Goal: Task Accomplishment & Management: Manage account settings

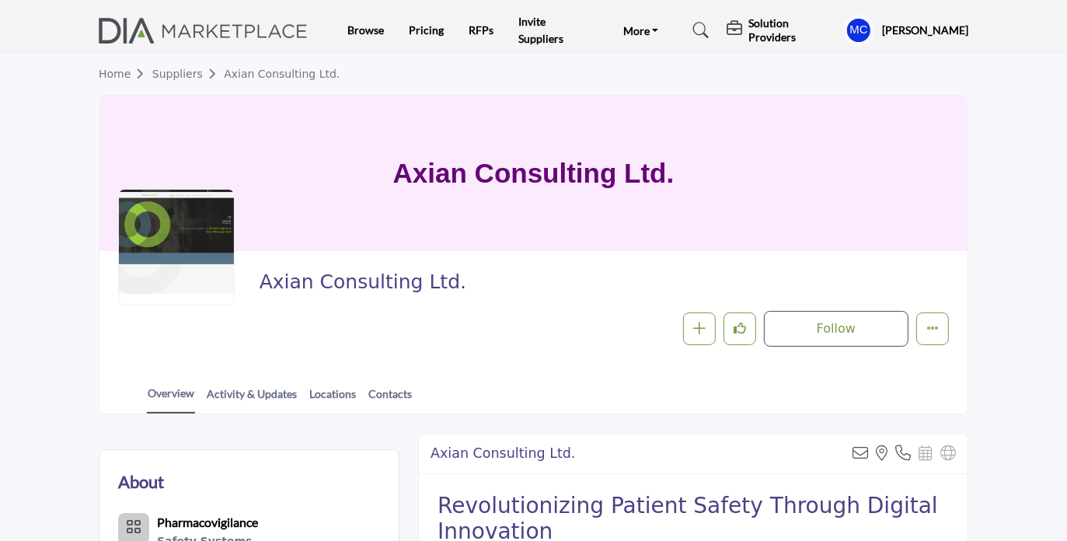
click at [206, 239] on div at bounding box center [176, 247] width 117 height 117
click at [319, 291] on span "Axian Consulting Ltd." at bounding box center [473, 283] width 427 height 26
drag, startPoint x: 136, startPoint y: 521, endPoint x: 550, endPoint y: 295, distance: 471.5
click at [550, 295] on div "Axian Consulting Ltd." at bounding box center [600, 286] width 681 height 33
click at [253, 389] on link "Activity & Updates" at bounding box center [252, 398] width 92 height 27
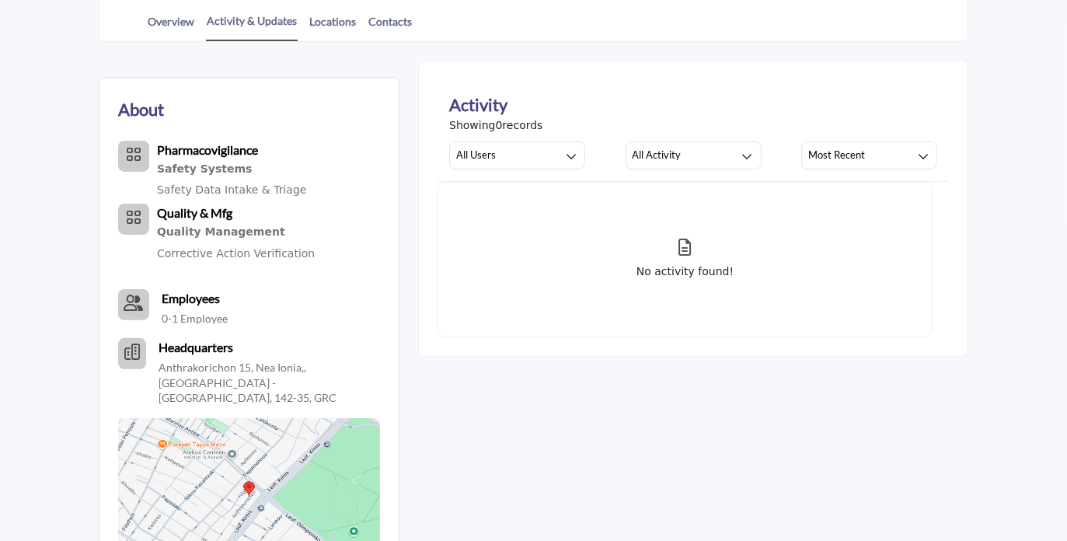
scroll to position [375, 0]
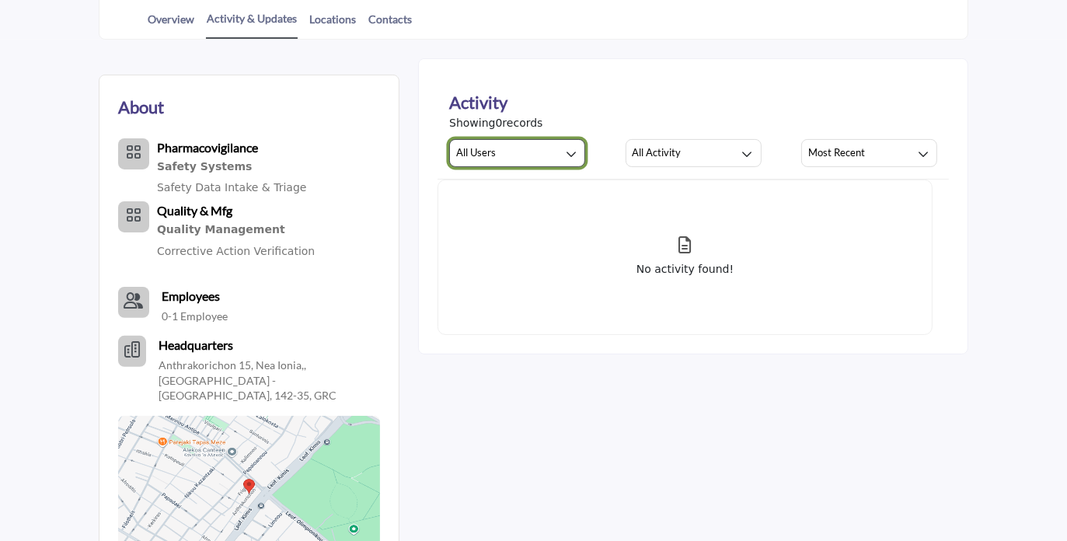
click at [565, 152] on div "button" at bounding box center [571, 153] width 14 height 14
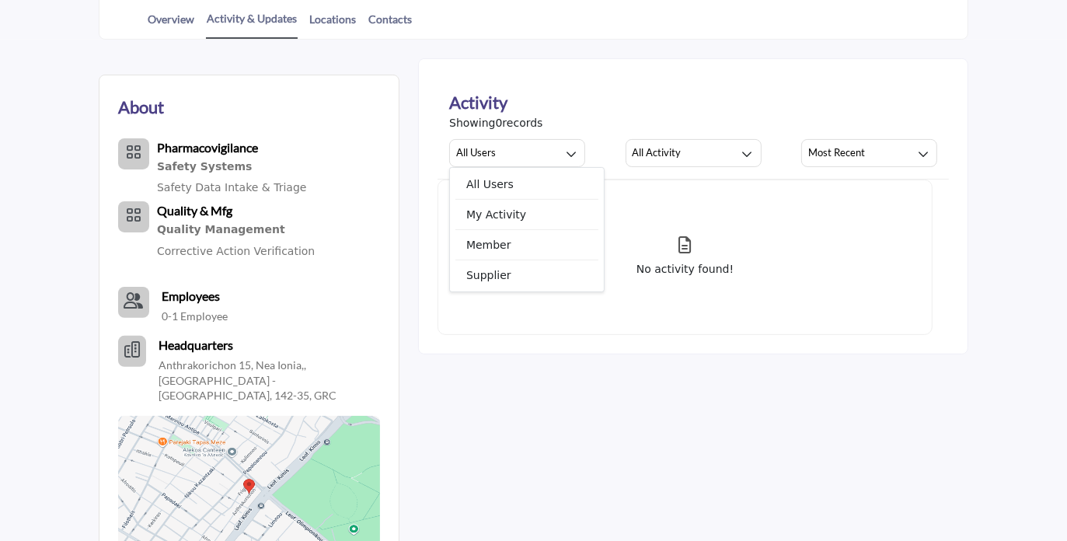
click at [598, 97] on div "Activity" at bounding box center [693, 102] width 488 height 26
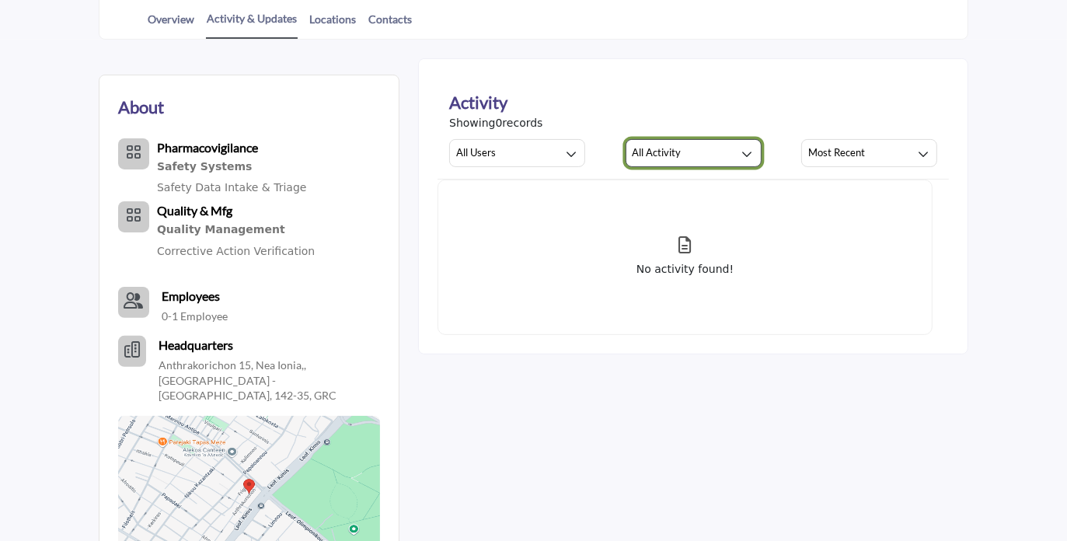
click at [744, 162] on button "All Activity" at bounding box center [694, 153] width 136 height 28
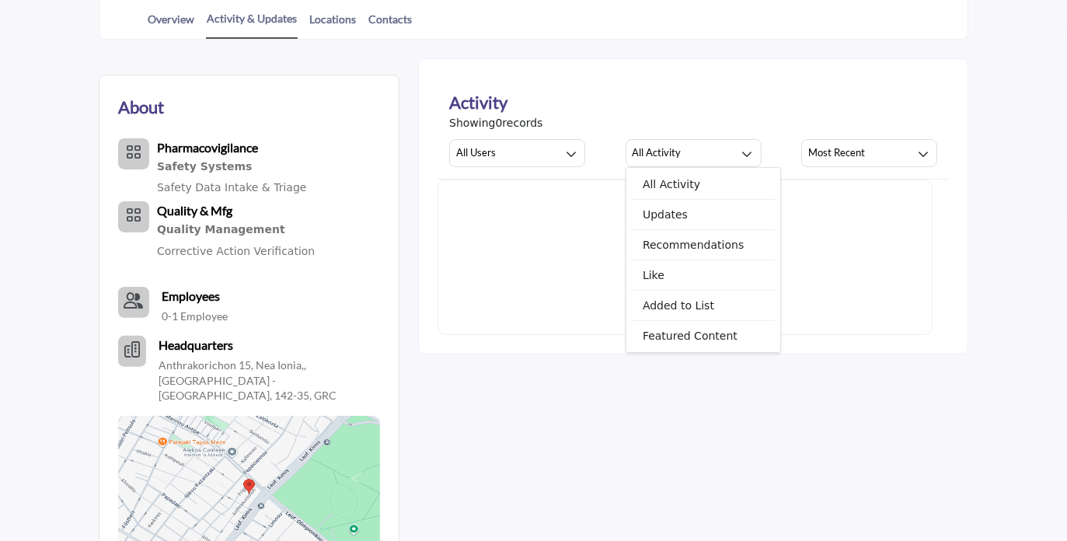
click at [718, 105] on div "Activity" at bounding box center [693, 102] width 488 height 26
click at [169, 23] on link "Overview" at bounding box center [171, 24] width 48 height 27
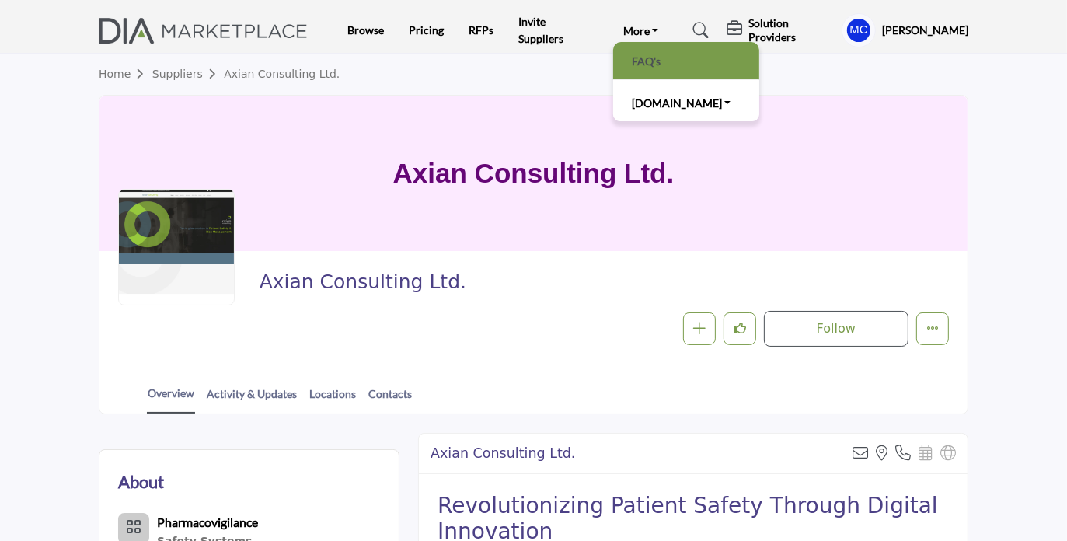
click at [643, 57] on link "FAQ's" at bounding box center [686, 61] width 131 height 22
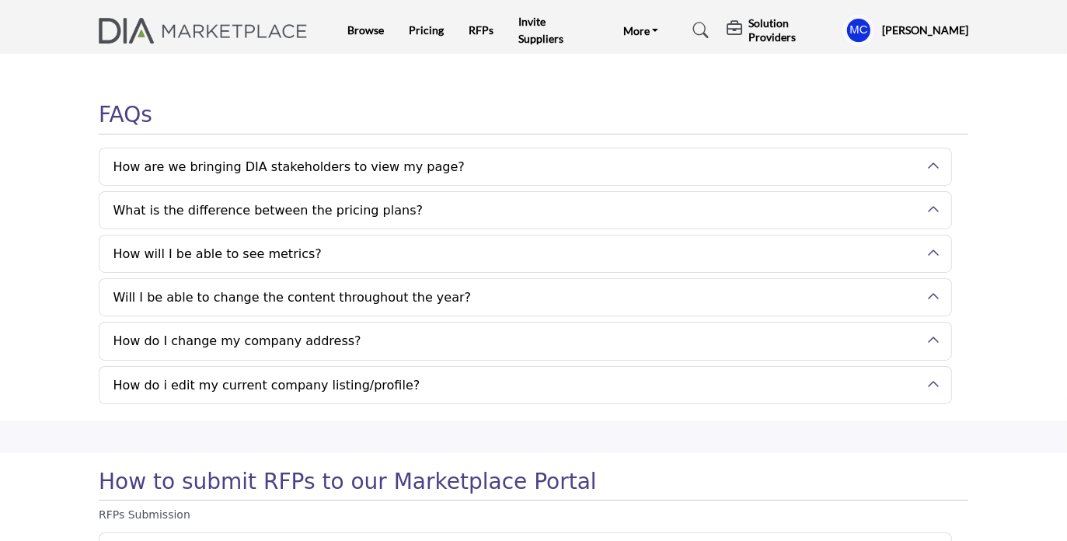
click at [930, 295] on h2 "Will I be able to change the content throughout the year?" at bounding box center [525, 297] width 852 height 37
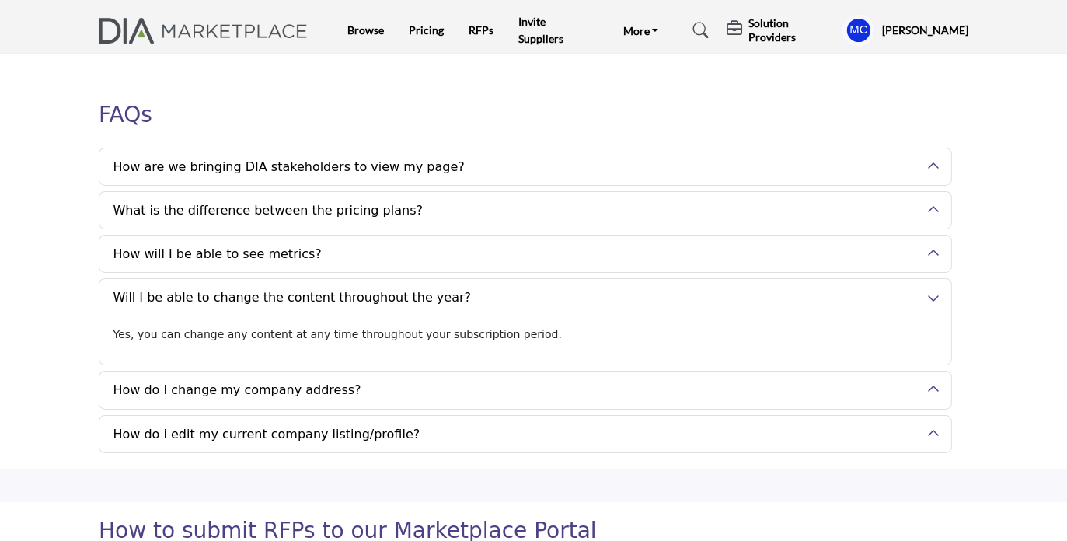
click at [934, 386] on h2 "How do I change my company address?" at bounding box center [525, 389] width 852 height 37
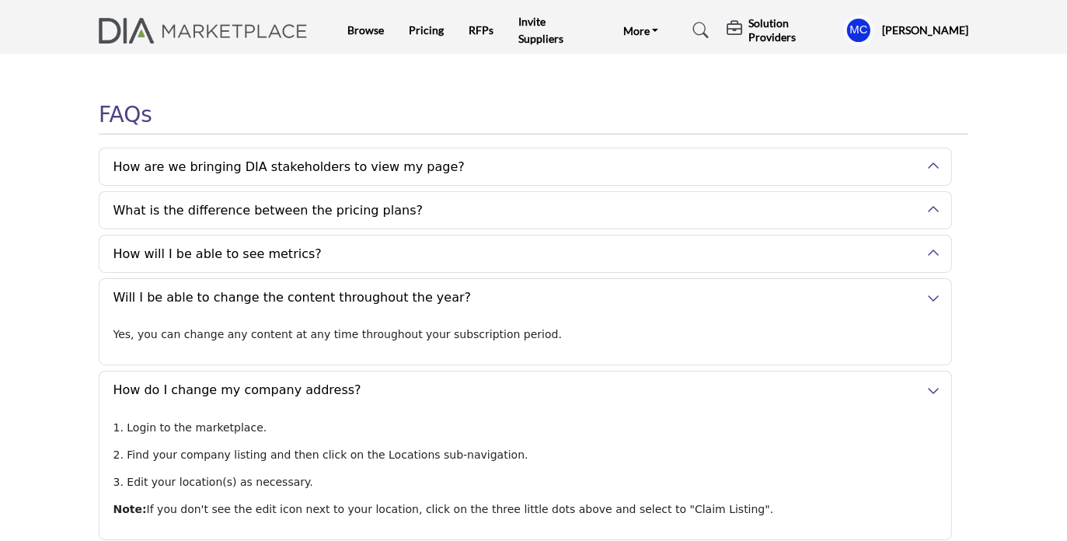
click at [883, 27] on h5 "[PERSON_NAME]" at bounding box center [925, 31] width 86 height 16
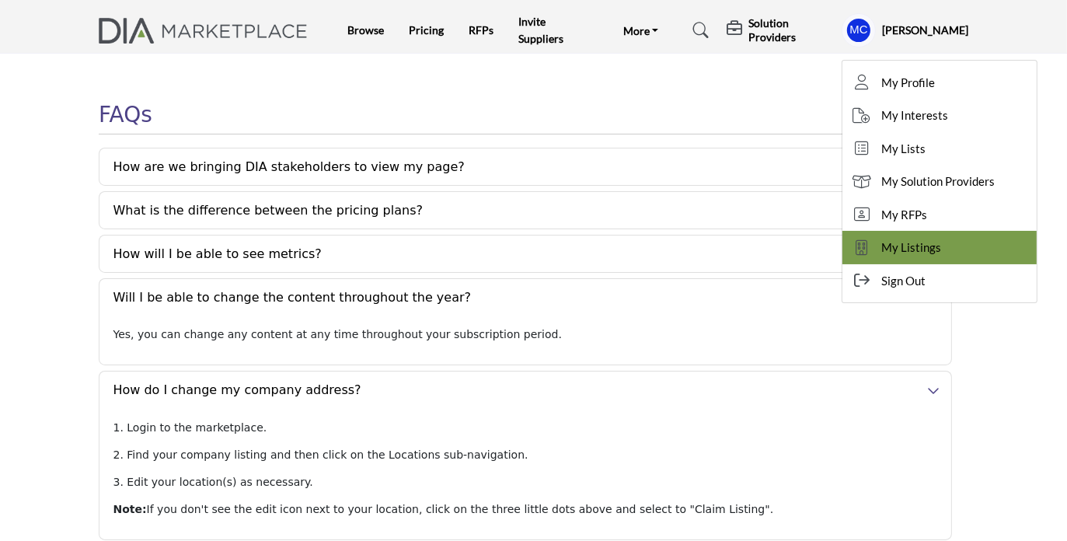
click at [903, 249] on span "My Listings" at bounding box center [911, 248] width 60 height 18
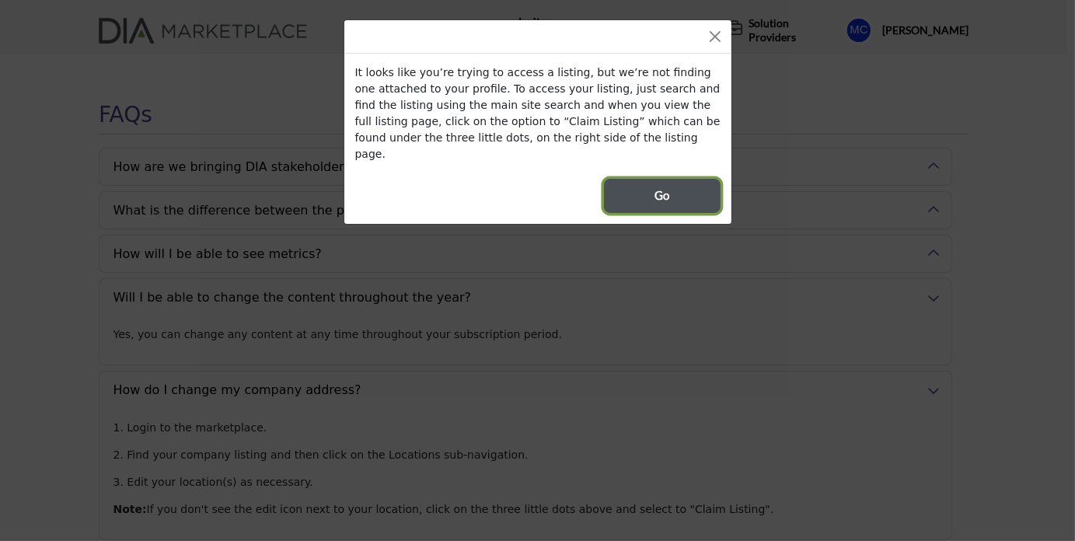
click at [685, 179] on button "Go" at bounding box center [662, 196] width 117 height 34
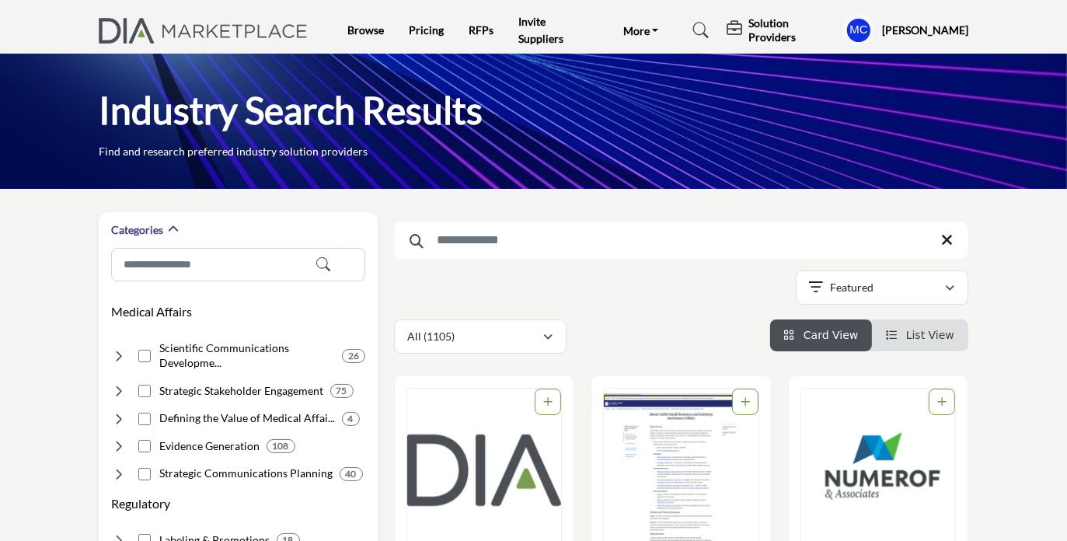
click at [702, 32] on icon at bounding box center [701, 31] width 16 height 16
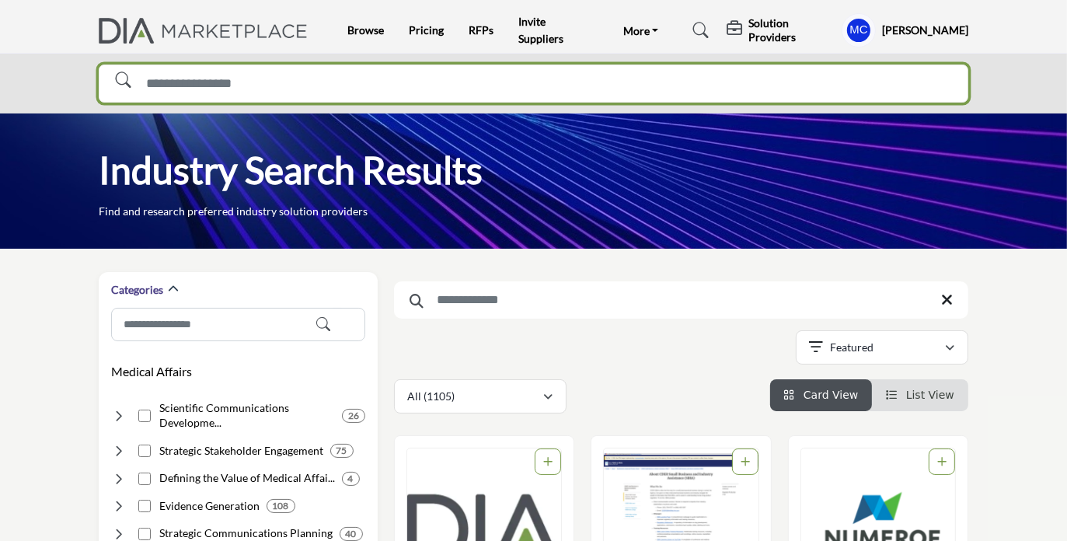
click at [182, 84] on input "Search Solutions" at bounding box center [534, 83] width 870 height 39
type input "*****"
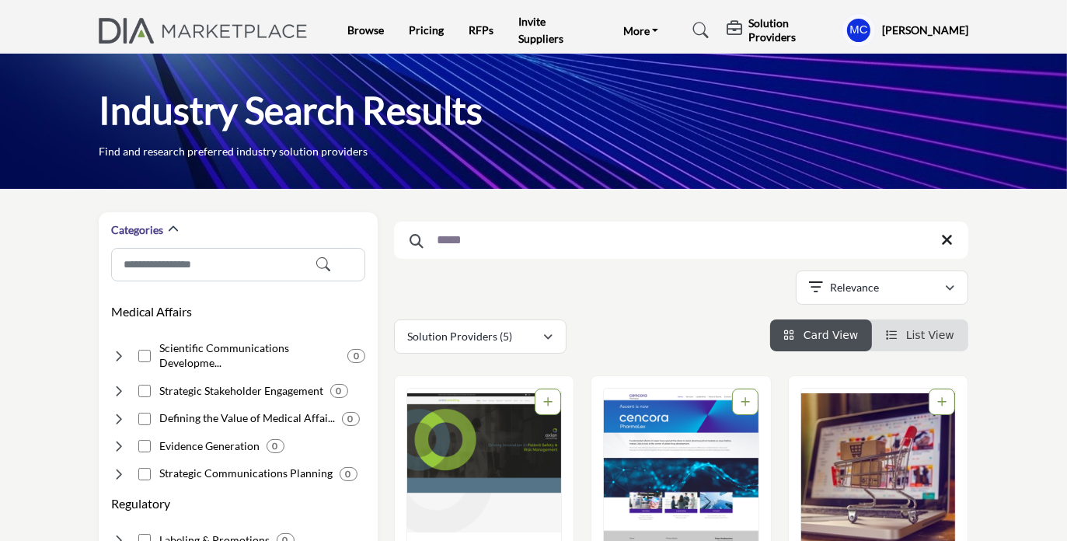
click at [483, 445] on img "Open Listing in new tab" at bounding box center [484, 470] width 154 height 163
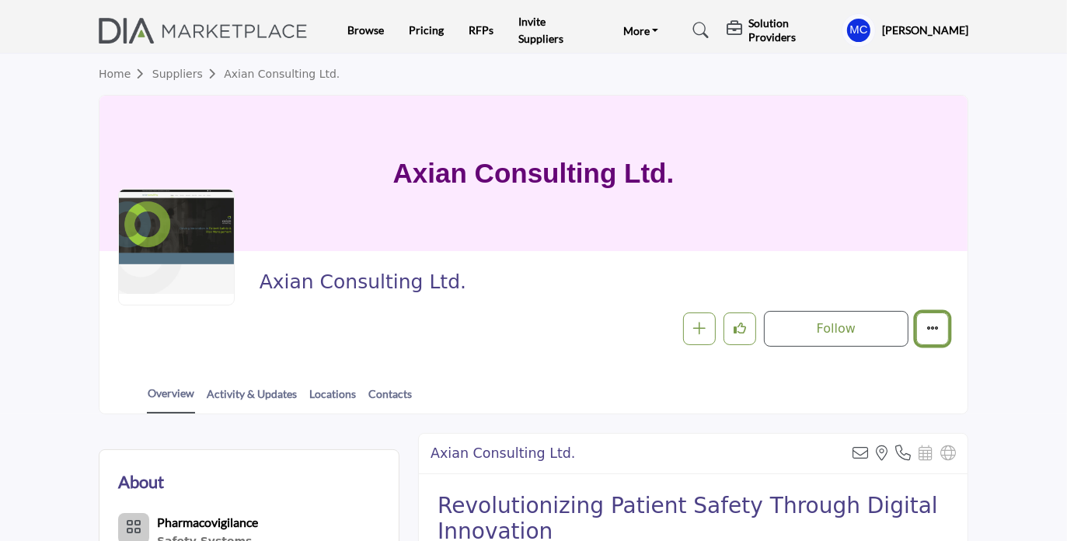
click at [933, 330] on icon "More details" at bounding box center [932, 328] width 12 height 12
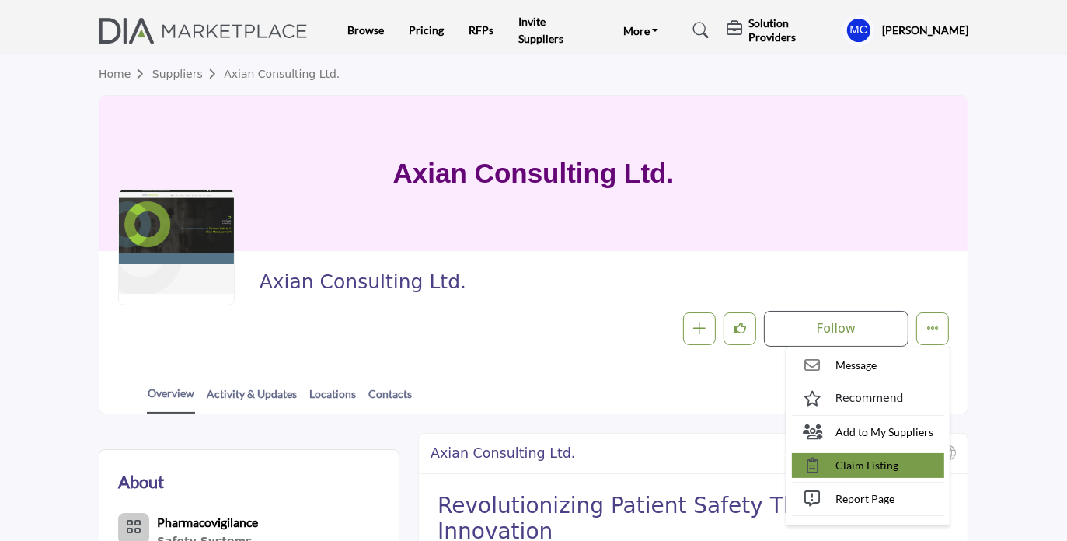
click at [874, 466] on span "Claim Listing" at bounding box center [866, 465] width 63 height 16
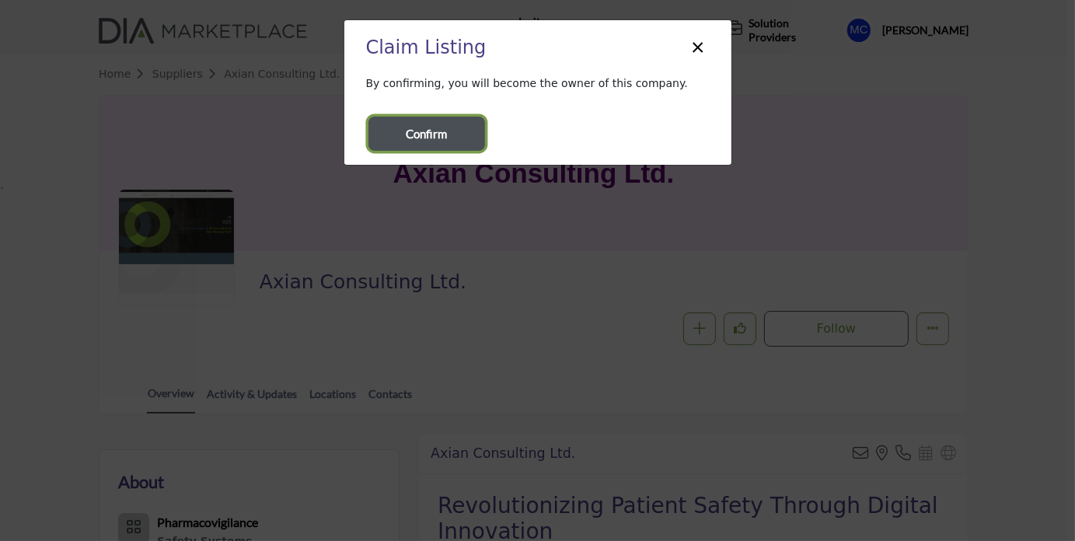
click at [438, 129] on span "Confirm" at bounding box center [426, 134] width 41 height 18
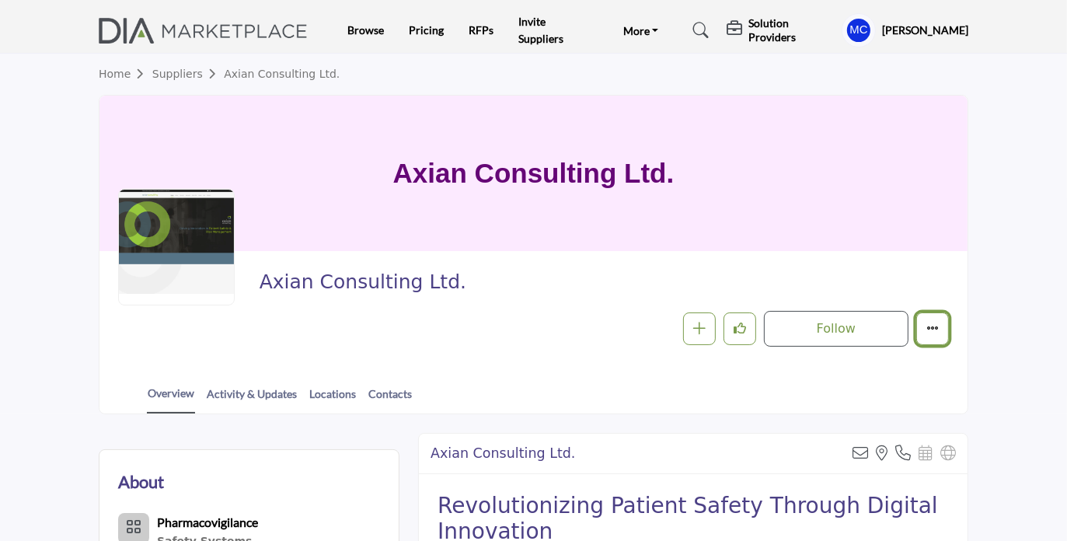
click at [929, 335] on button "More details" at bounding box center [932, 328] width 33 height 33
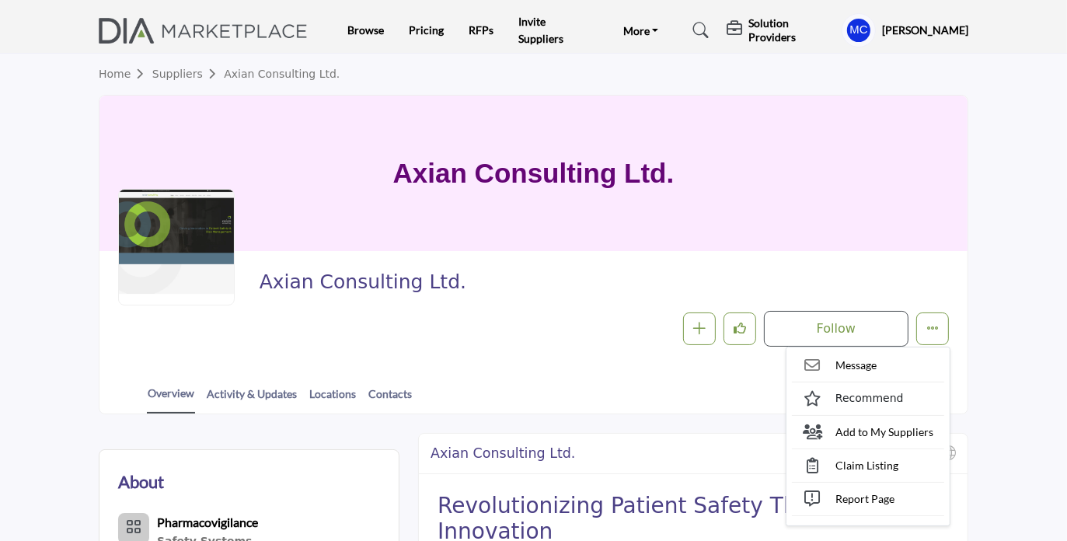
click at [584, 278] on span "Axian Consulting Ltd." at bounding box center [473, 283] width 427 height 26
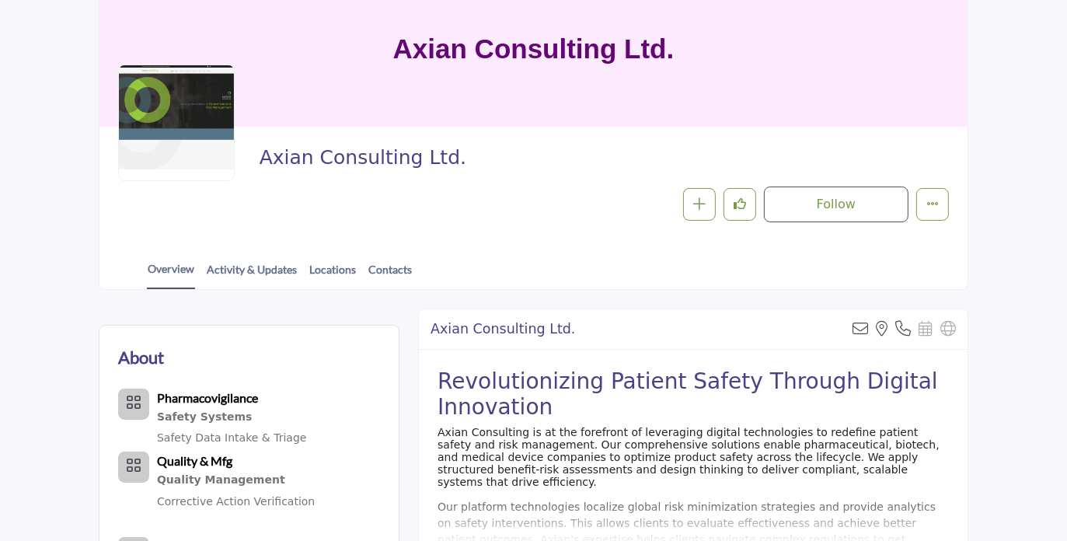
scroll to position [155, 0]
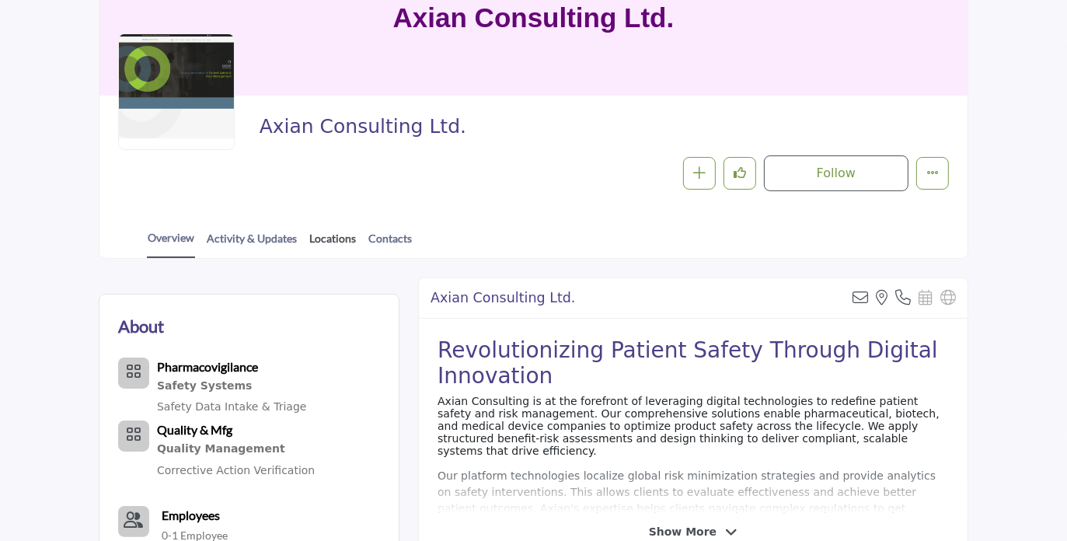
click at [340, 239] on link "Locations" at bounding box center [332, 243] width 48 height 27
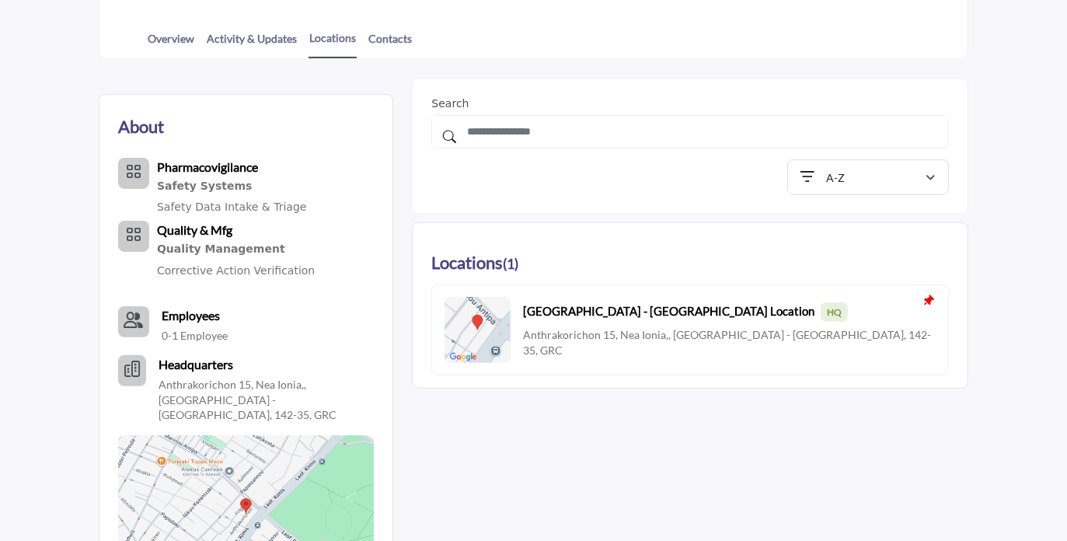
scroll to position [354, 0]
